Goal: Navigation & Orientation: Understand site structure

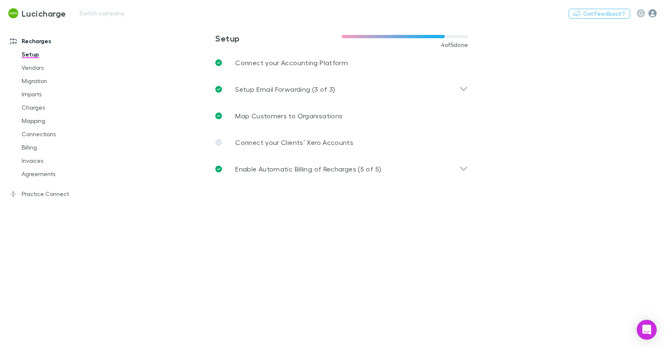
click at [653, 15] on icon "button" at bounding box center [652, 13] width 8 height 8
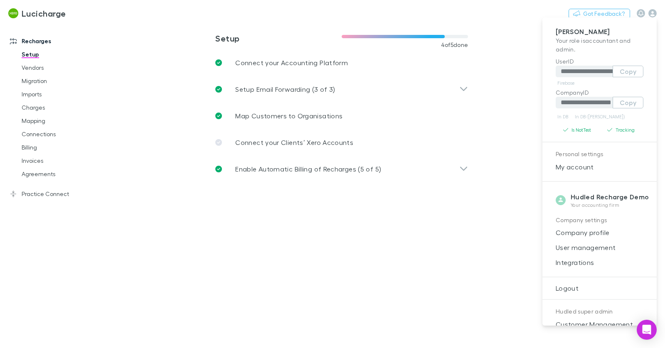
click at [652, 15] on div at bounding box center [332, 174] width 665 height 348
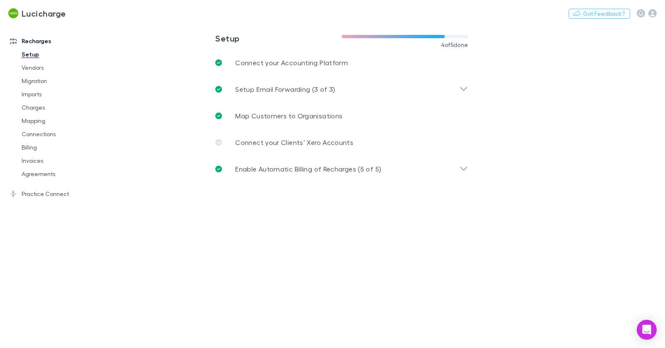
click at [652, 15] on div "**********" at bounding box center [332, 174] width 665 height 348
click at [652, 15] on icon "button" at bounding box center [652, 13] width 8 height 8
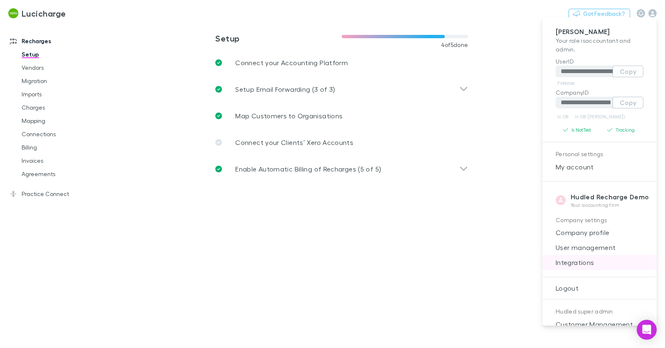
click at [591, 260] on span "Integrations" at bounding box center [599, 263] width 101 height 10
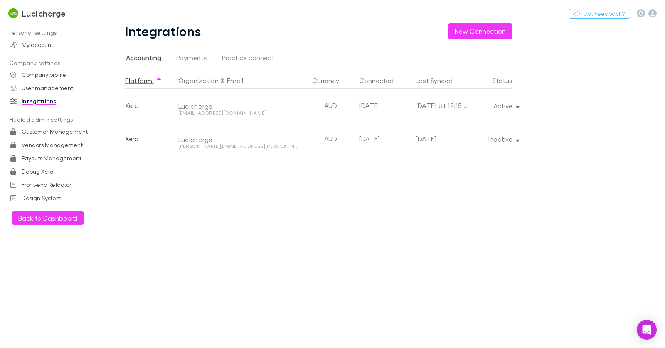
click at [525, 107] on div "Integrations New Connection Accounting Payments Practice connect Platform Organ…" at bounding box center [325, 185] width 440 height 325
click at [522, 107] on button "Active" at bounding box center [505, 106] width 38 height 12
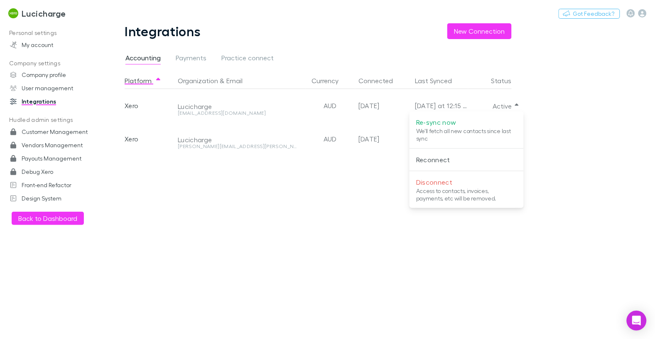
click at [39, 10] on div at bounding box center [327, 169] width 655 height 339
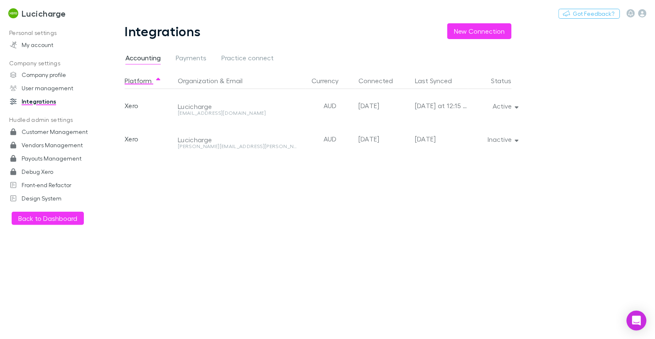
click at [41, 15] on div "Re-sync now We'll fetch all new contacts since last sync Reconnect Disconnect A…" at bounding box center [327, 169] width 655 height 339
click at [43, 17] on h3 "Lucicharge" at bounding box center [44, 13] width 44 height 10
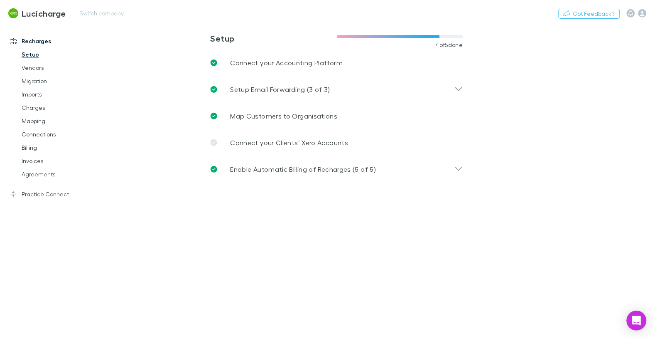
drag, startPoint x: 37, startPoint y: 71, endPoint x: 100, endPoint y: 2, distance: 92.3
click at [37, 71] on link "Vendors" at bounding box center [58, 67] width 90 height 13
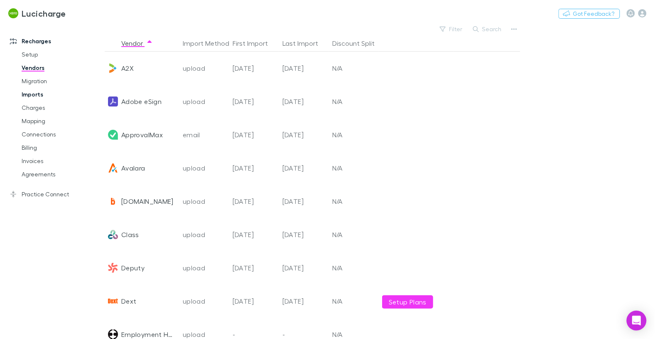
click at [31, 98] on link "Imports" at bounding box center [58, 94] width 90 height 13
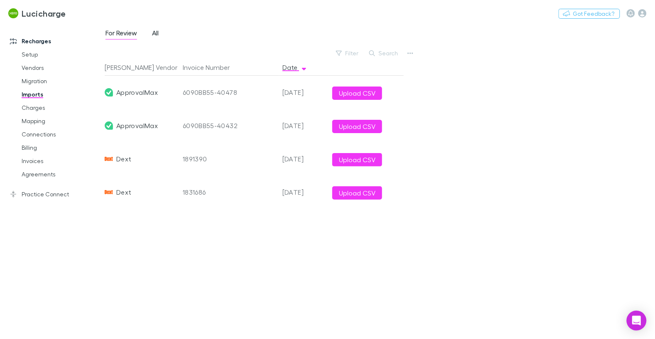
click at [156, 36] on span "All" at bounding box center [155, 34] width 7 height 11
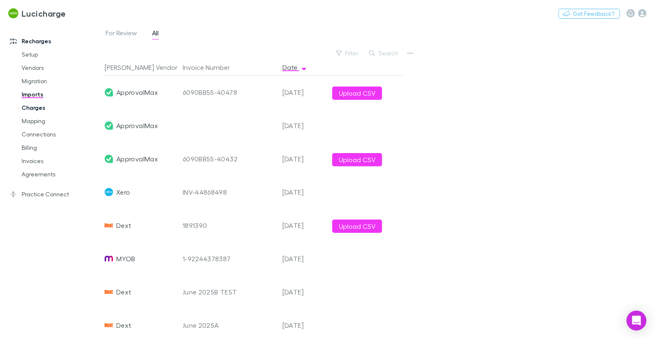
click at [38, 110] on link "Charges" at bounding box center [58, 107] width 90 height 13
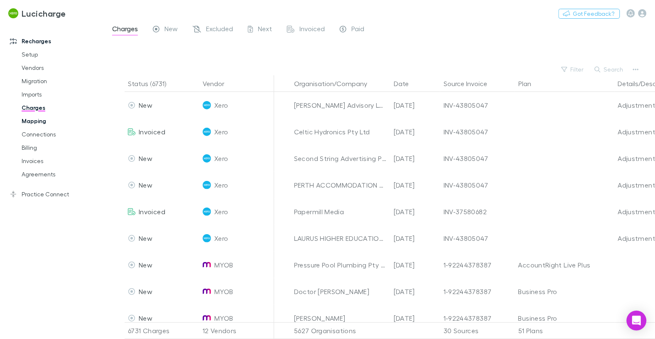
click at [39, 124] on link "Mapping" at bounding box center [58, 120] width 90 height 13
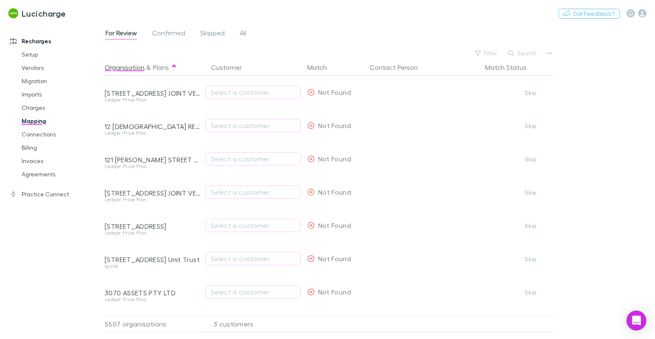
click at [233, 34] on div "For Review Confirmed Skipped All" at bounding box center [179, 33] width 149 height 13
drag, startPoint x: 243, startPoint y: 32, endPoint x: 218, endPoint y: 11, distance: 32.7
click at [243, 32] on span "All" at bounding box center [243, 34] width 7 height 11
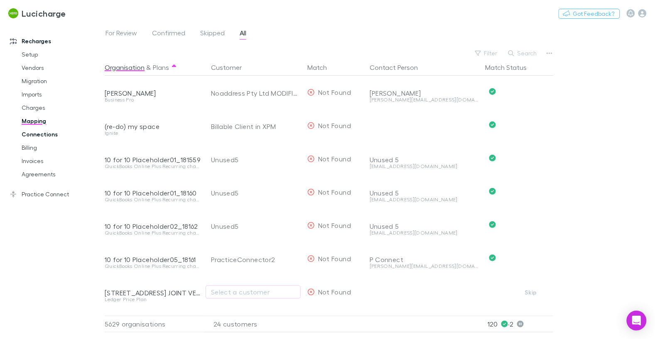
click at [40, 129] on link "Connections" at bounding box center [58, 134] width 90 height 13
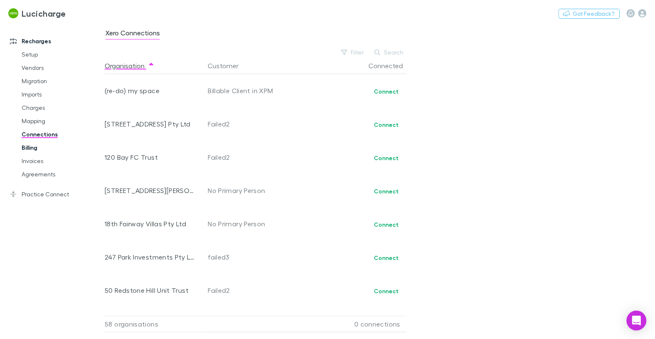
click at [29, 149] on link "Billing" at bounding box center [58, 147] width 90 height 13
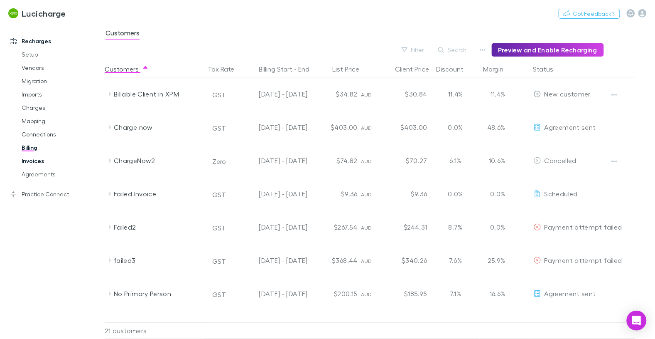
click at [36, 160] on link "Invoices" at bounding box center [58, 160] width 90 height 13
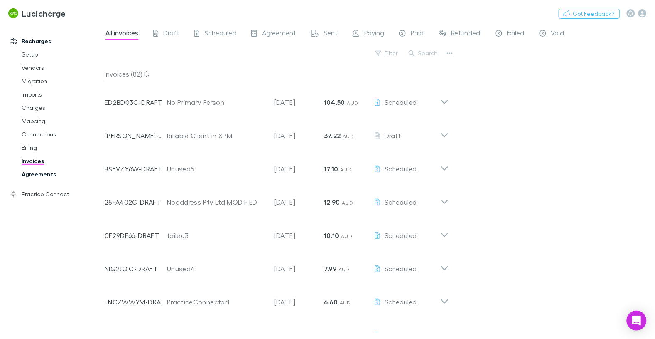
click at [45, 174] on link "Agreements" at bounding box center [58, 173] width 90 height 13
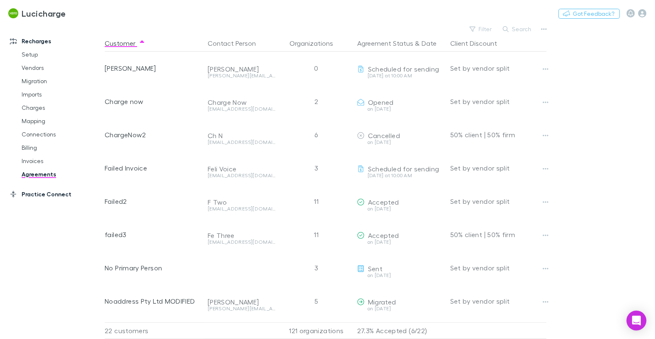
click at [36, 184] on div "Practice Connect Setup Clients Mapping Costs Invoices" at bounding box center [52, 191] width 101 height 20
click at [36, 193] on link "Practice Connect" at bounding box center [52, 193] width 101 height 13
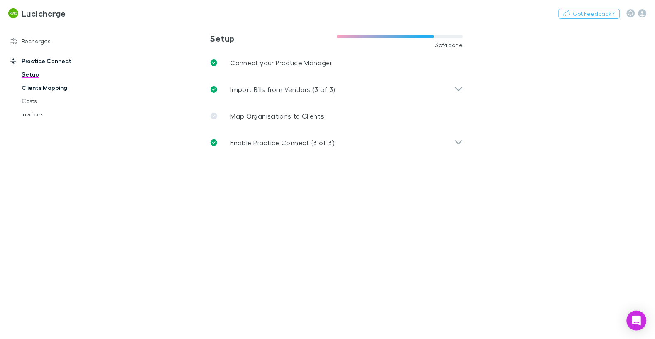
drag, startPoint x: 61, startPoint y: 89, endPoint x: 115, endPoint y: 4, distance: 100.5
click at [61, 89] on link "Clients Mapping" at bounding box center [58, 87] width 90 height 13
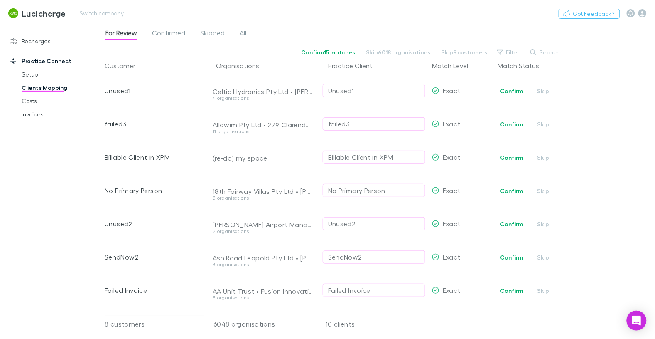
drag, startPoint x: 244, startPoint y: 32, endPoint x: 211, endPoint y: 2, distance: 44.2
click at [244, 32] on span "All" at bounding box center [243, 34] width 7 height 11
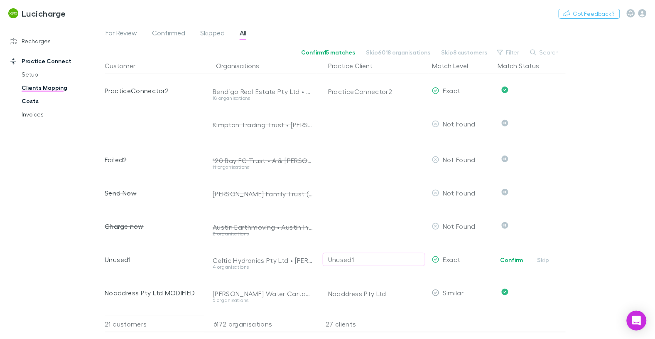
click at [36, 96] on link "Costs" at bounding box center [58, 100] width 90 height 13
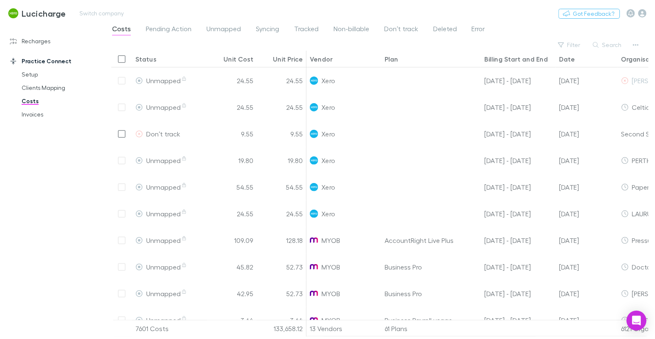
drag, startPoint x: 27, startPoint y: 114, endPoint x: 120, endPoint y: 2, distance: 145.4
click at [27, 114] on link "Invoices" at bounding box center [58, 114] width 90 height 13
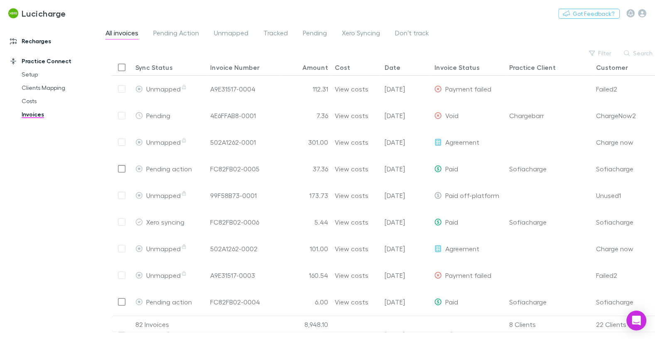
click at [40, 41] on link "Recharges" at bounding box center [52, 40] width 101 height 13
